Goal: Task Accomplishment & Management: Manage account settings

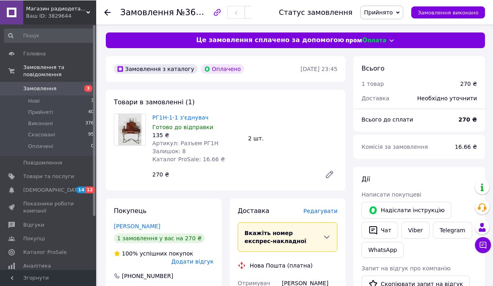
scroll to position [182, 0]
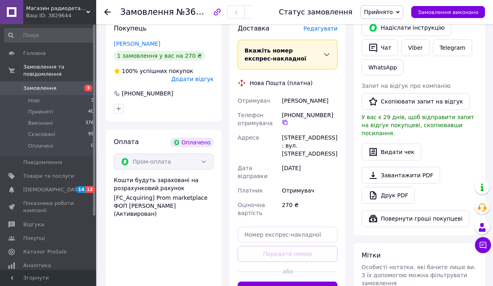
click at [106, 9] on icon at bounding box center [107, 12] width 6 height 6
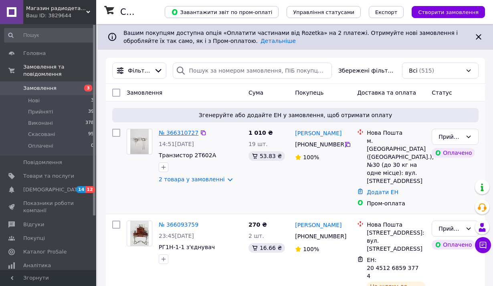
click at [182, 133] on link "№ 366310727" at bounding box center [179, 132] width 40 height 6
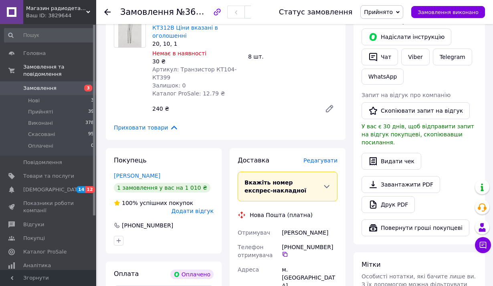
scroll to position [182, 0]
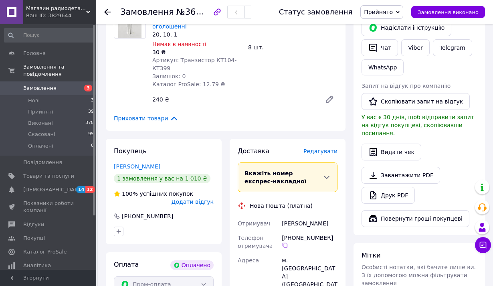
drag, startPoint x: 282, startPoint y: 207, endPoint x: 331, endPoint y: 208, distance: 48.9
click at [331, 216] on div "Могила Александр" at bounding box center [309, 223] width 59 height 14
copy div "Могила Александр"
click at [337, 230] on div "+380 97 370 87 54" at bounding box center [309, 241] width 59 height 22
click at [288, 242] on icon at bounding box center [285, 245] width 6 height 6
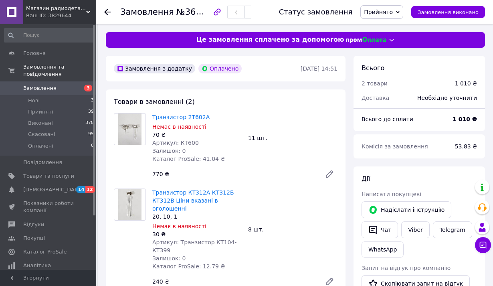
scroll to position [0, 0]
click at [108, 11] on icon at bounding box center [107, 12] width 6 height 6
